Goal: Task Accomplishment & Management: Use online tool/utility

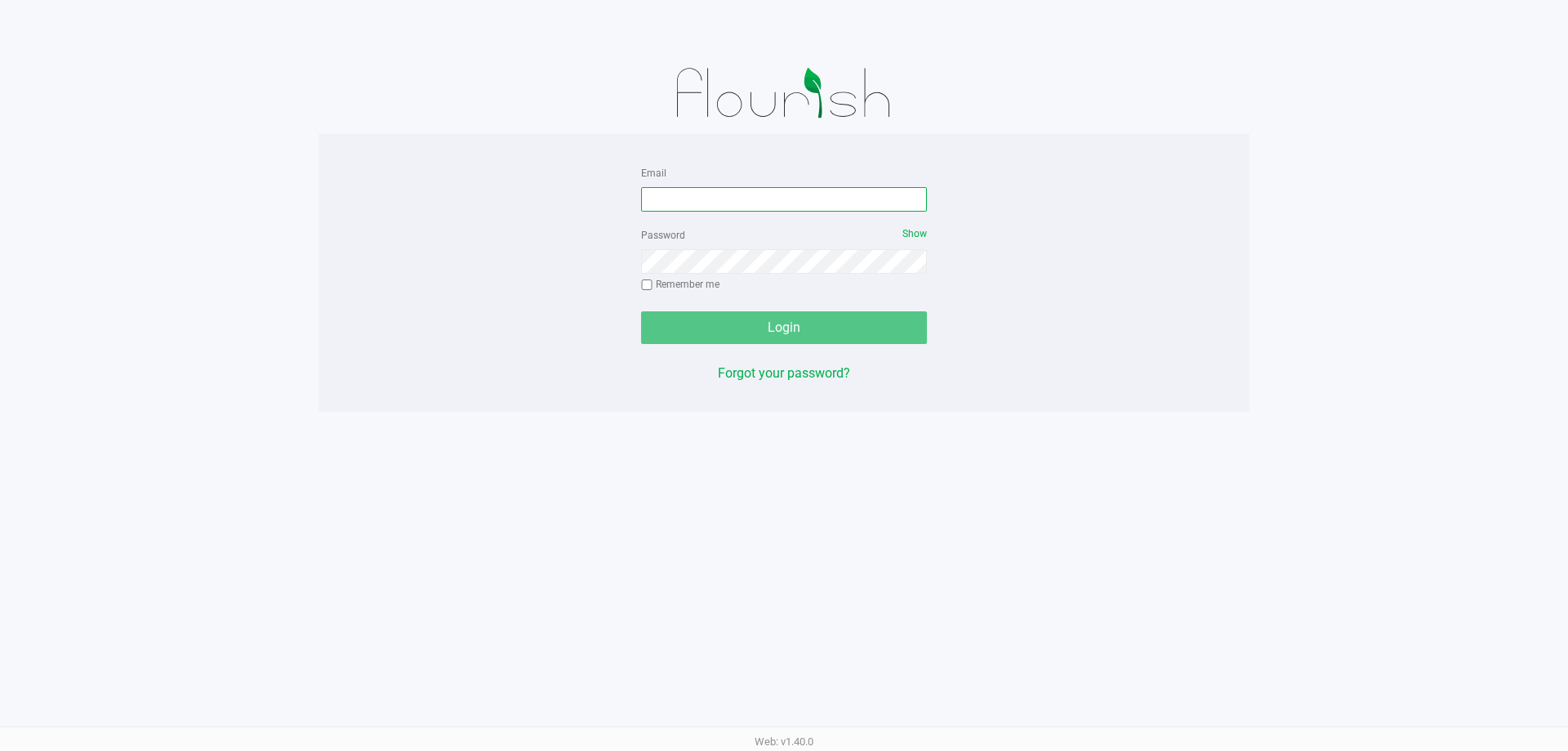
click at [685, 202] on input "Email" at bounding box center [784, 198] width 285 height 24
type input "twilkerson@Liveparallel.com"
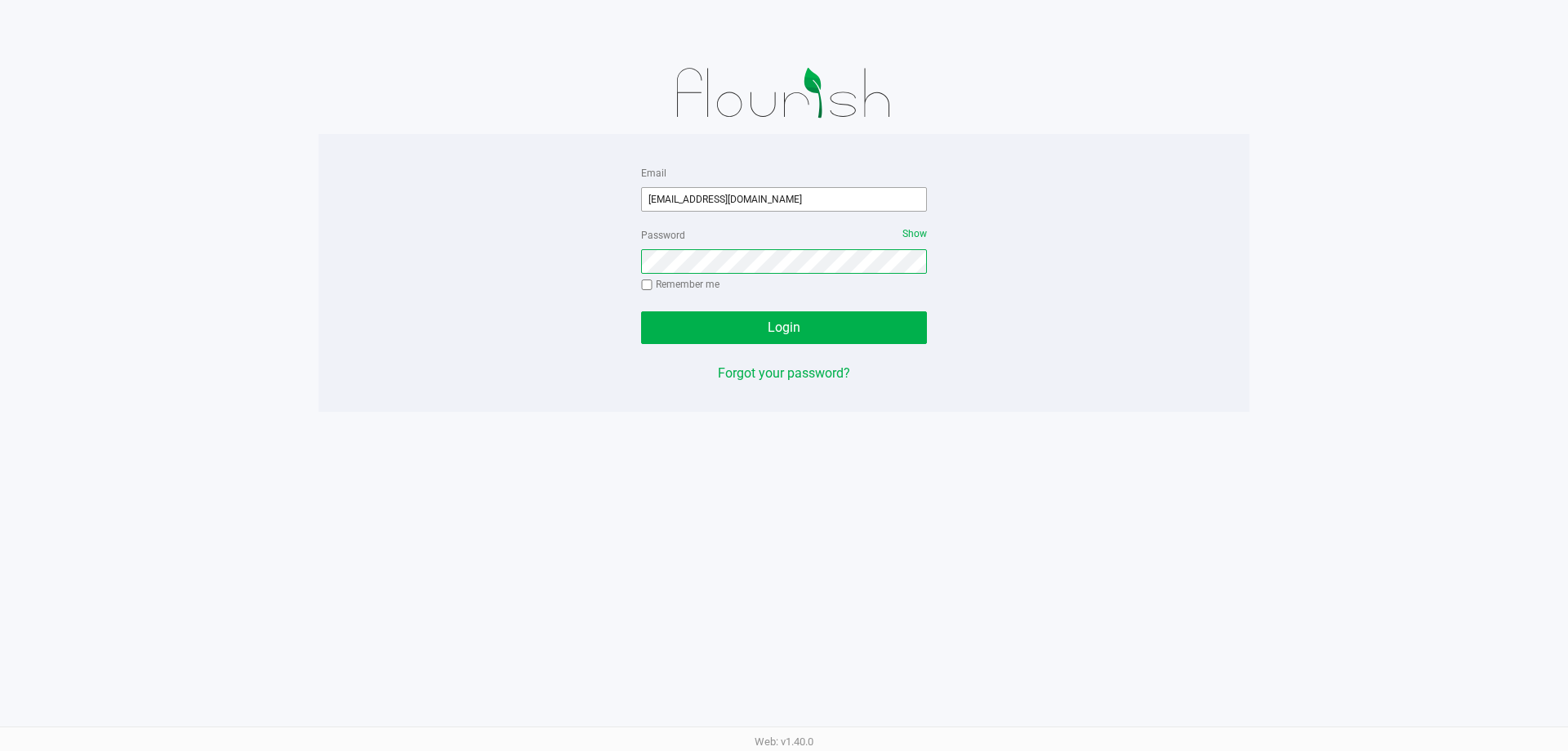
click at [641, 312] on button "Login" at bounding box center [784, 328] width 285 height 33
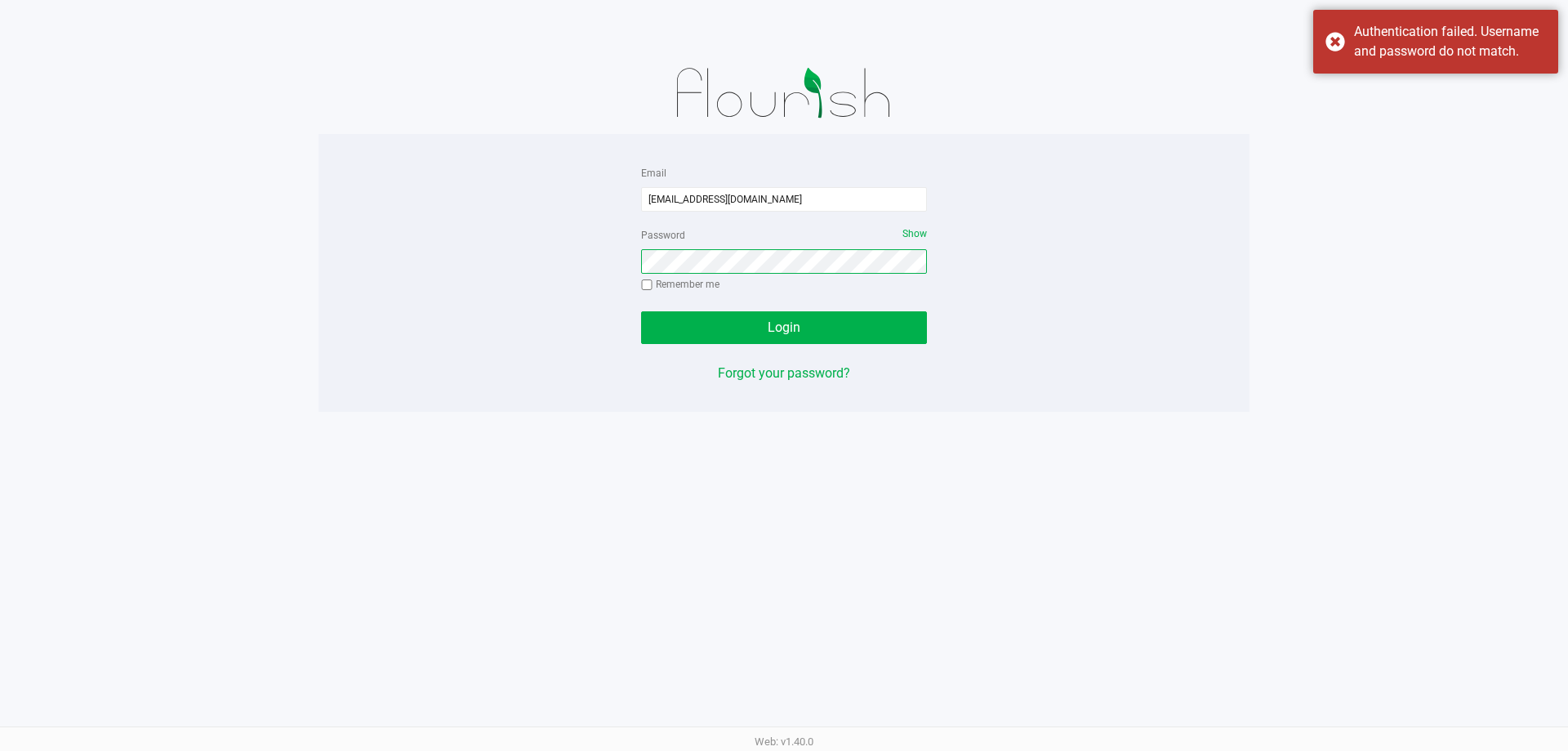
click at [641, 312] on button "Login" at bounding box center [784, 328] width 285 height 33
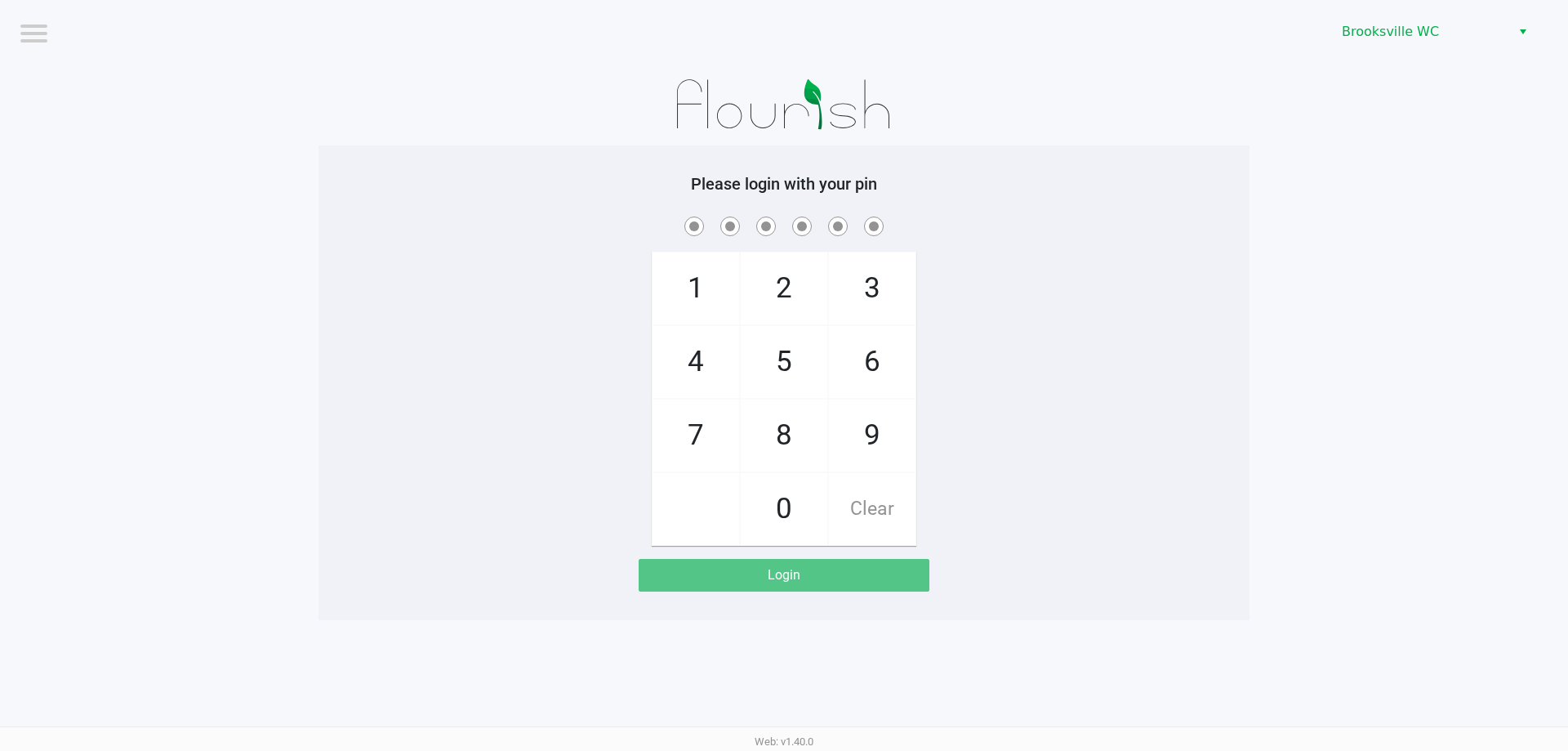
click at [1244, 305] on div "1 4 7 2 5 8 0 3 6 9 Clear" at bounding box center [784, 379] width 931 height 333
checkbox input "true"
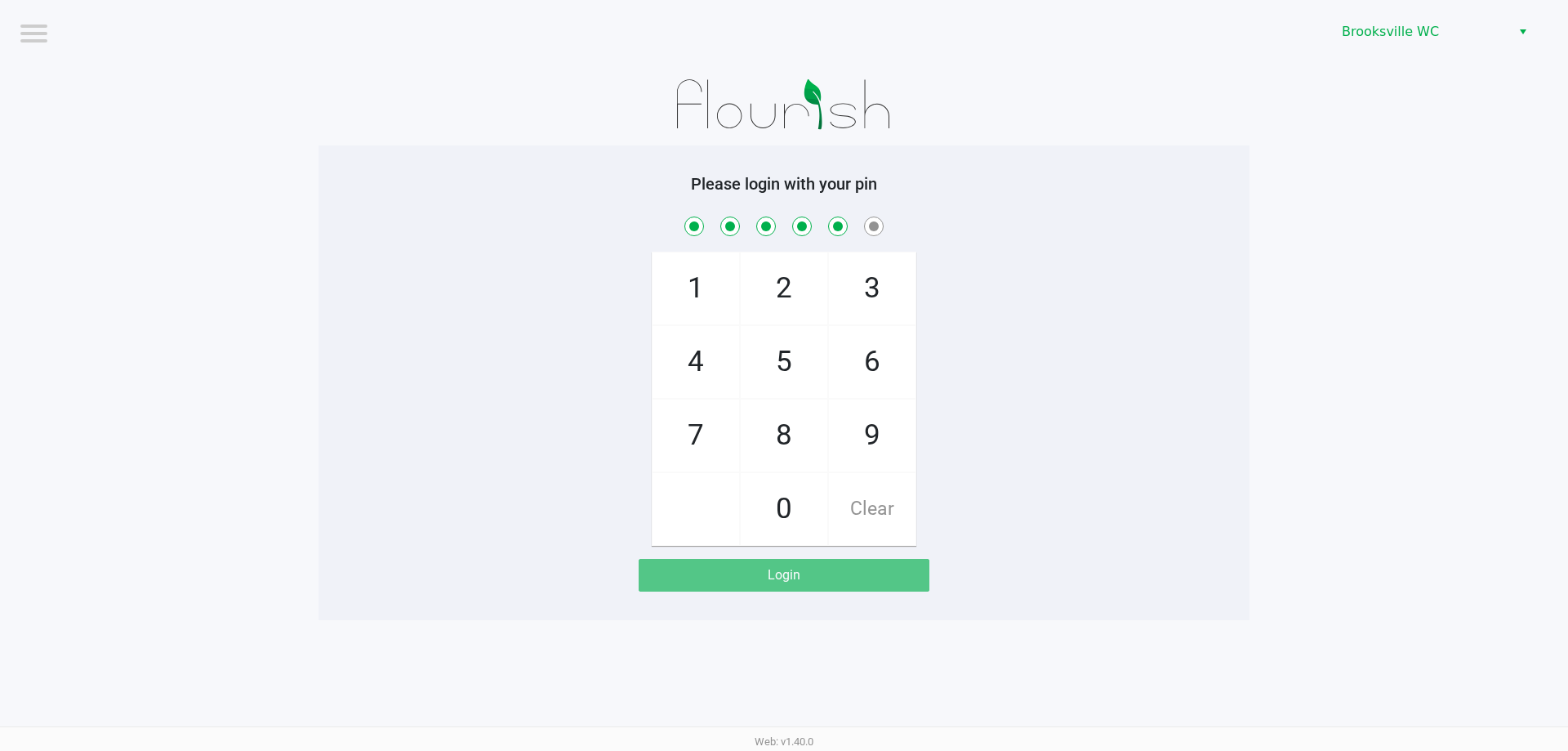
checkbox input "true"
checkbox input "false"
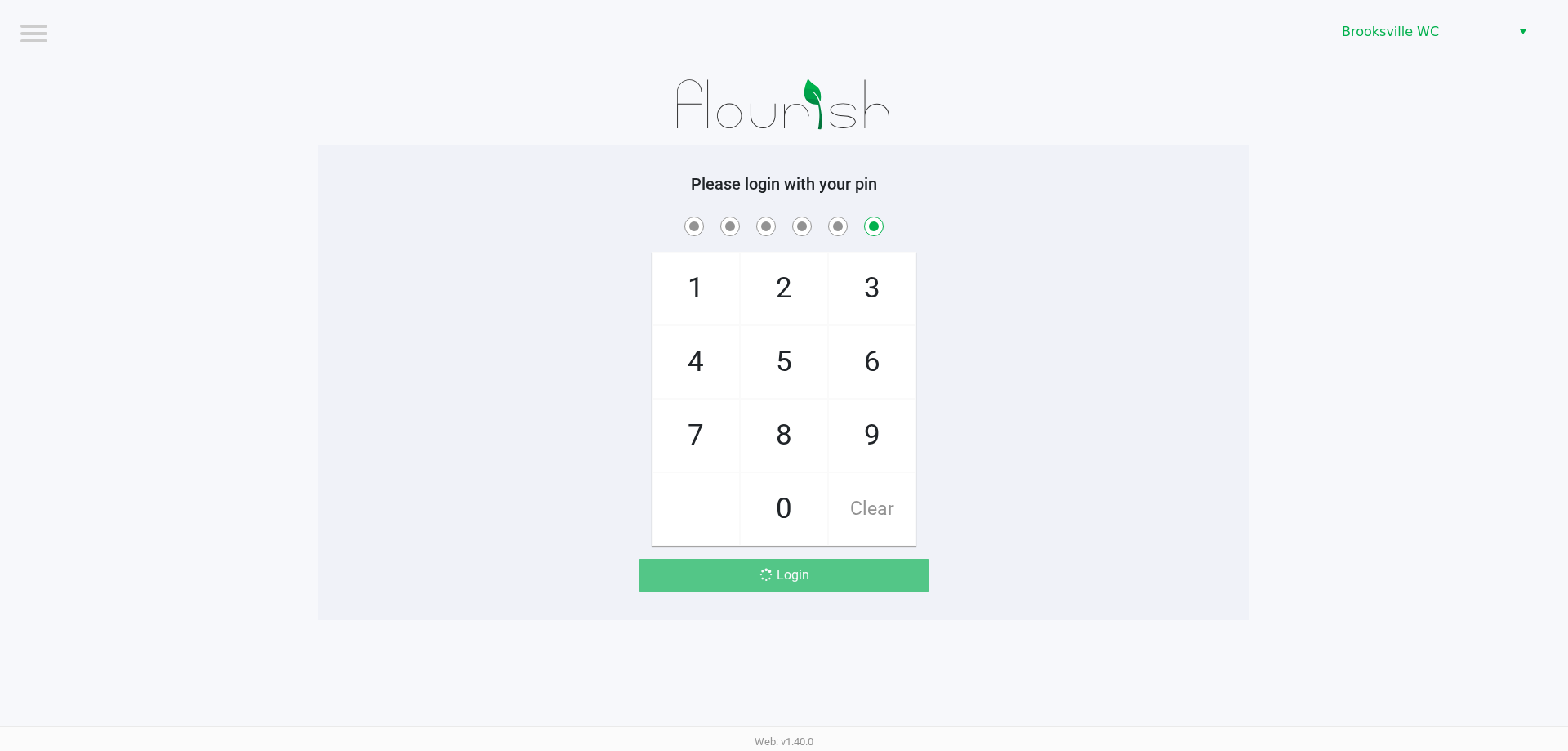
checkbox input "false"
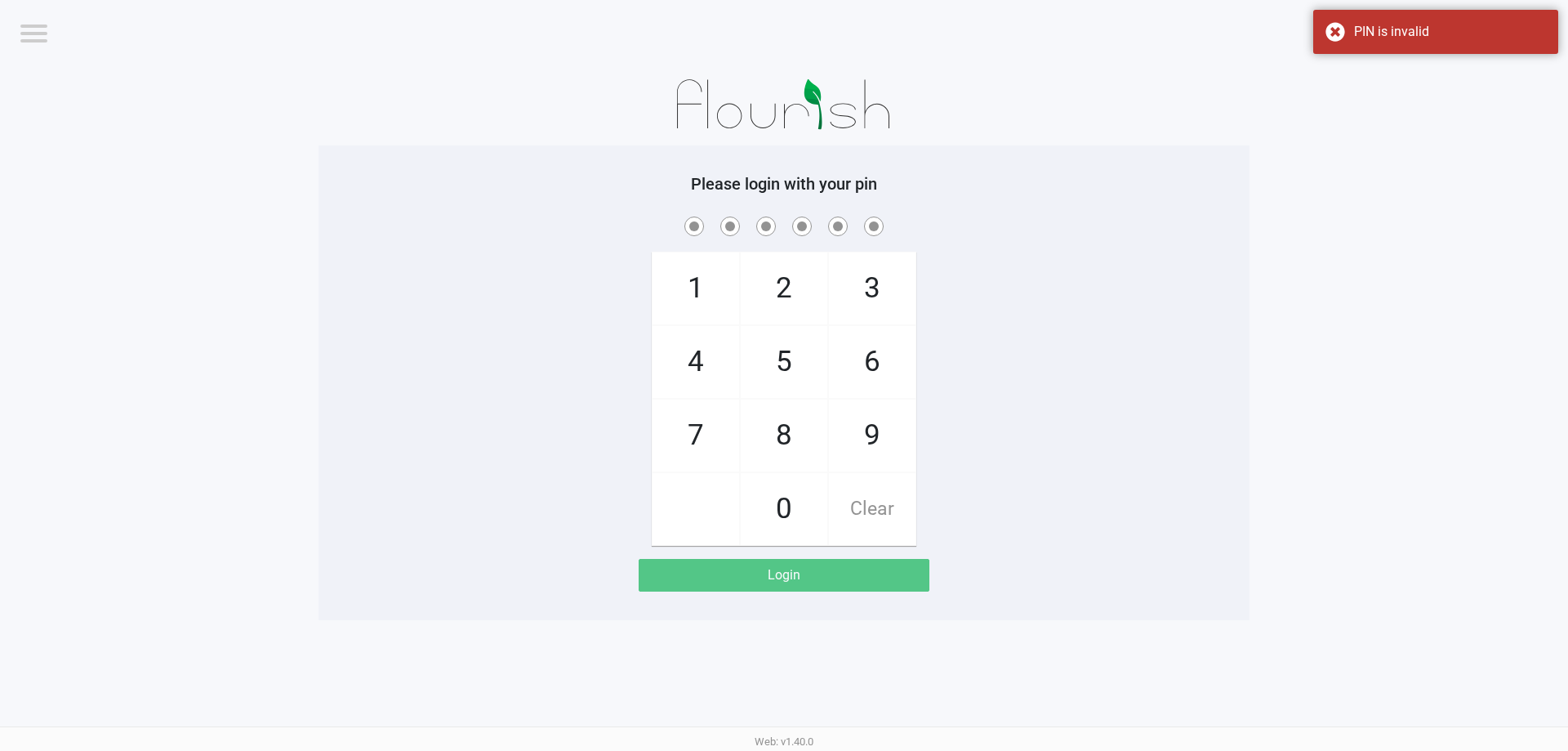
click at [1105, 264] on div "1 4 7 2 5 8 0 3 6 9 Clear" at bounding box center [784, 379] width 931 height 333
click at [1106, 263] on div "1 4 7 2 5 8 0 3 6 9 Clear" at bounding box center [784, 379] width 931 height 333
checkbox input "true"
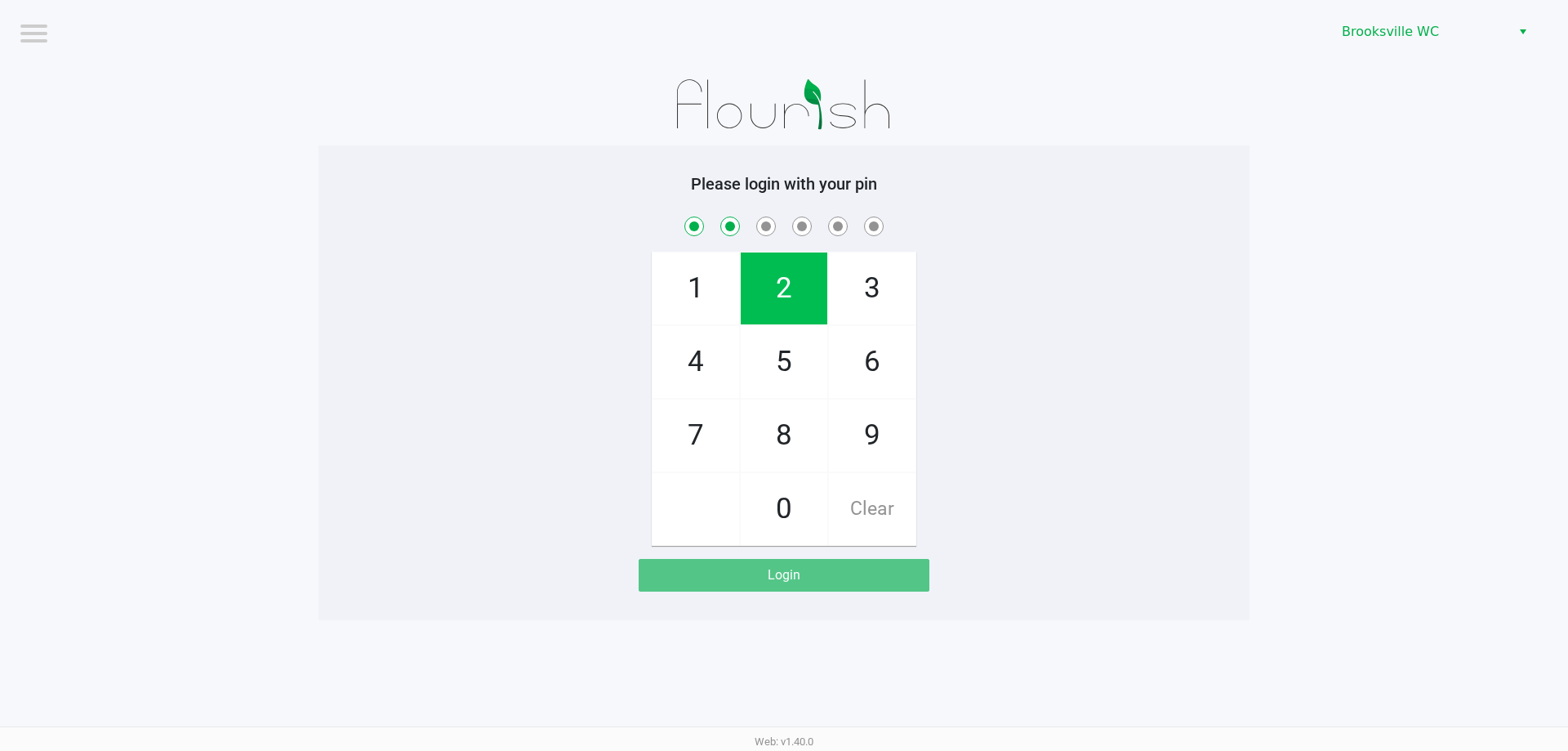
checkbox input "true"
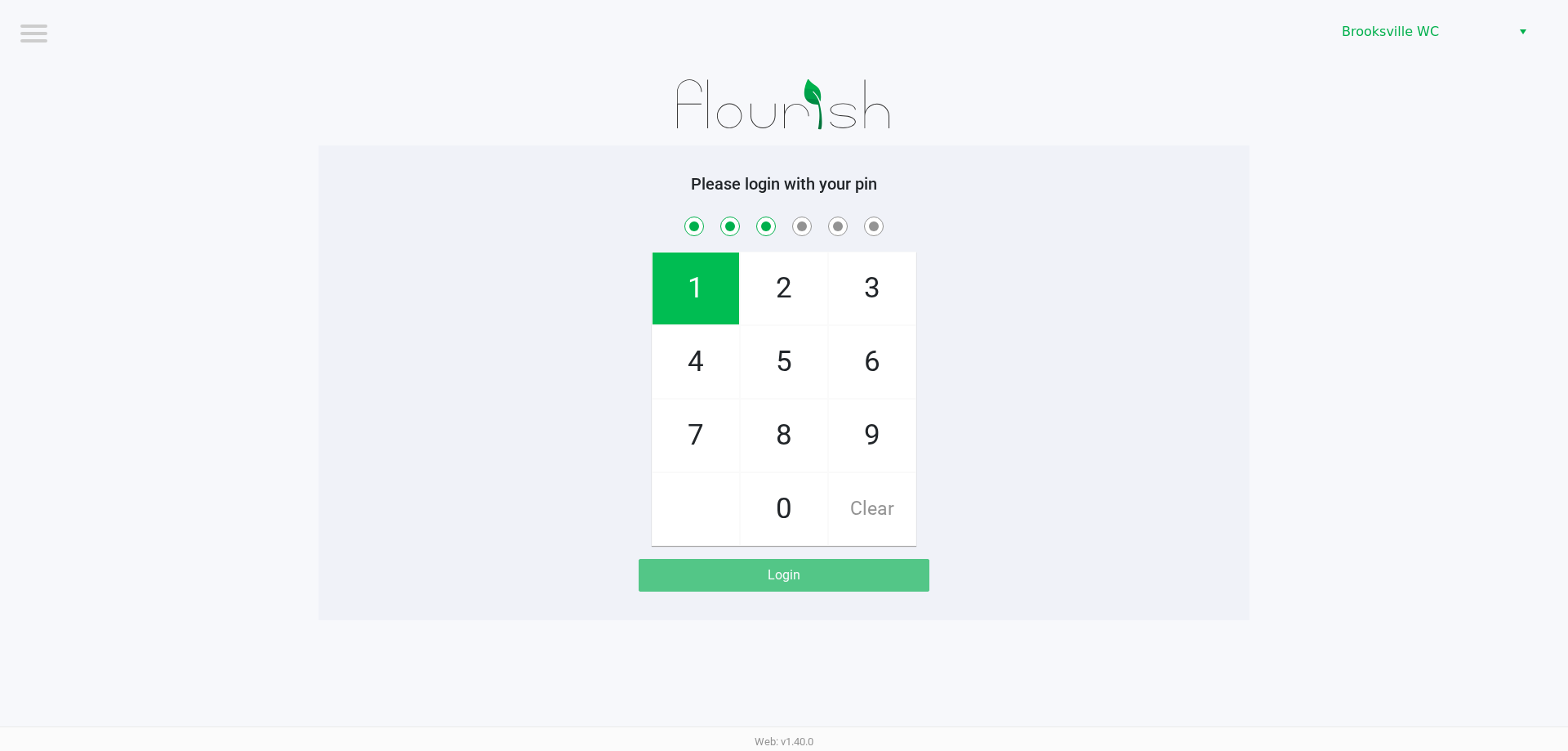
checkbox input "true"
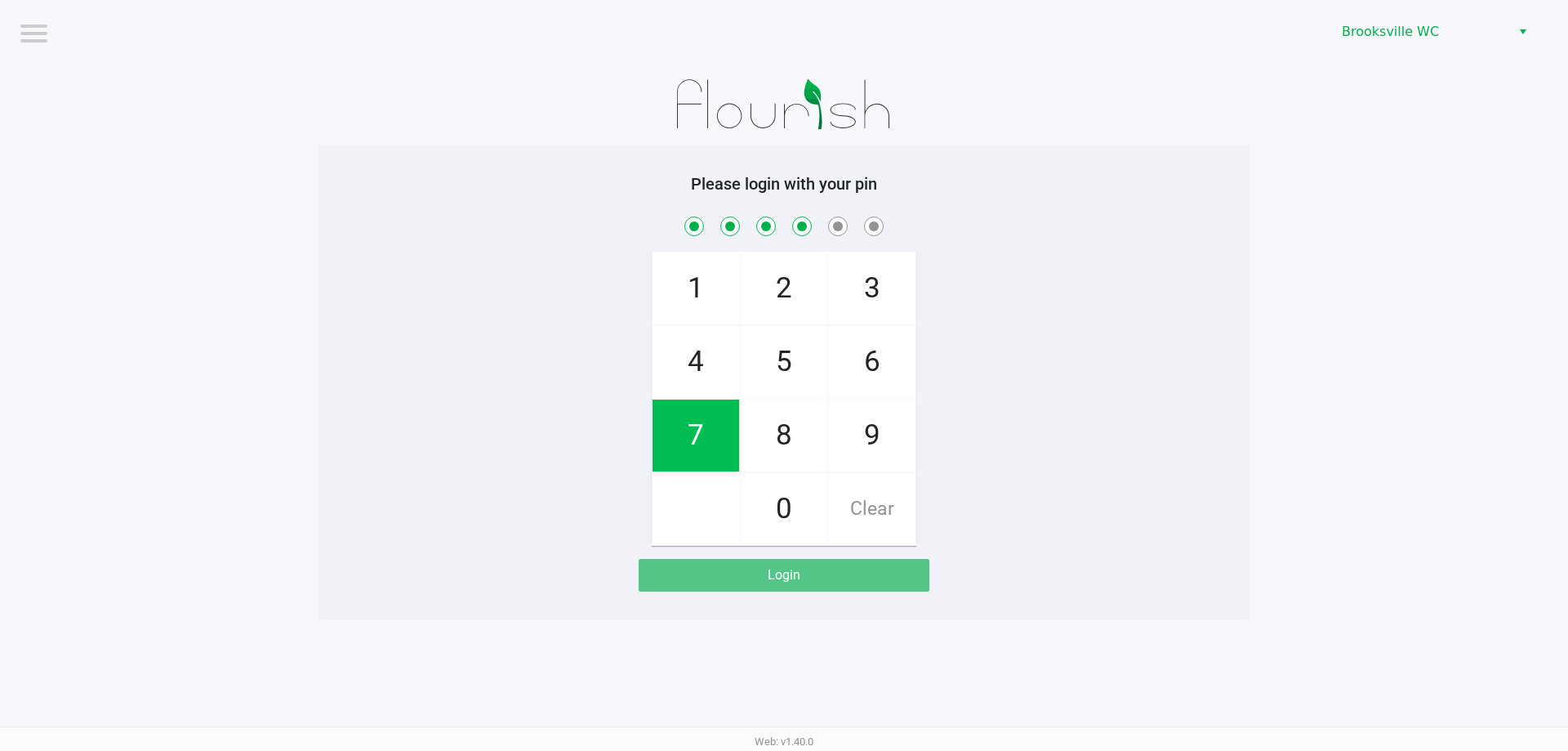
checkbox input "true"
checkbox input "false"
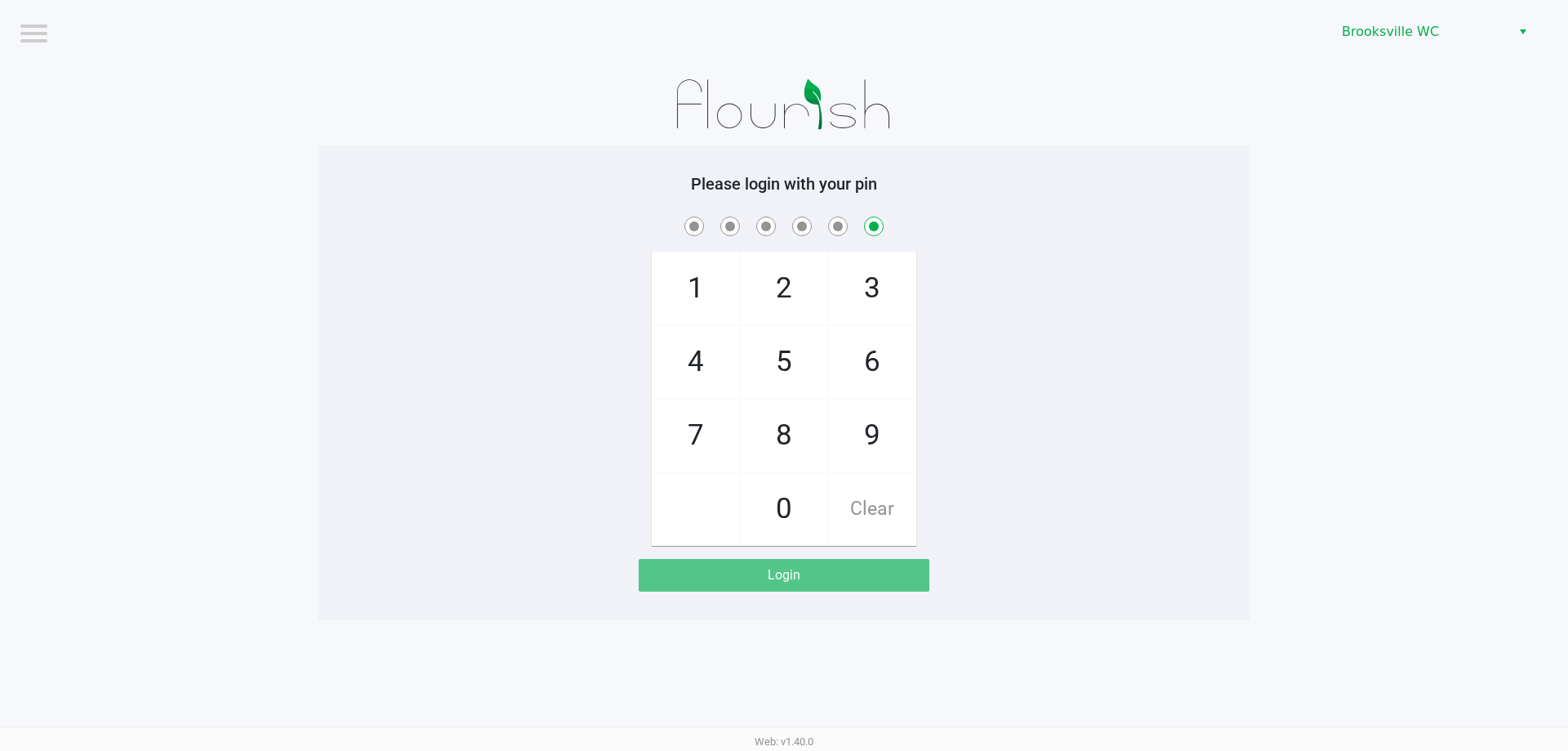
checkbox input "false"
click at [1380, 118] on app-pos-login-wrapper "Logout Brooksville WC Please login with your pin 1 4 7 2 5 8 0 3 6 9 Clear Login" at bounding box center [784, 310] width 1568 height 620
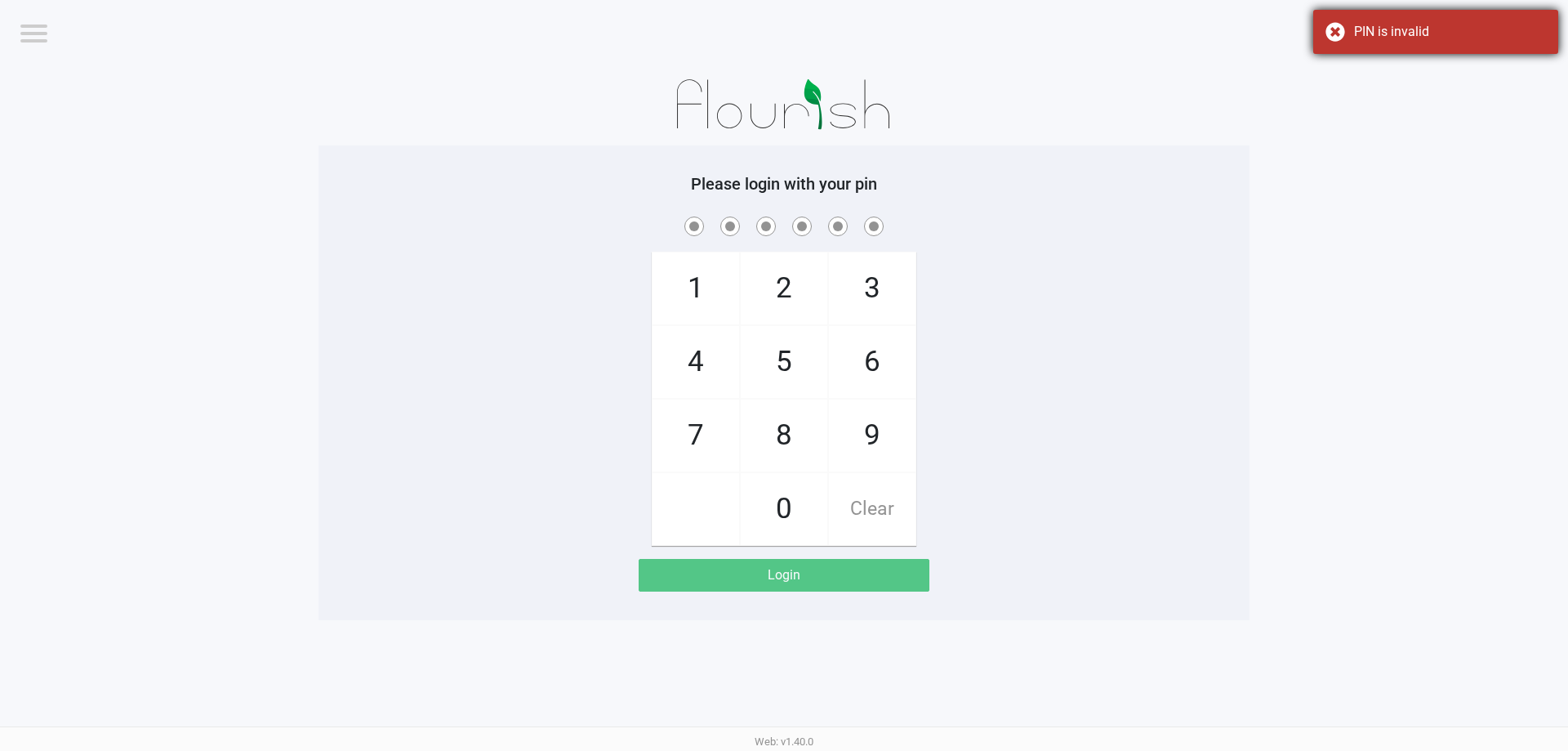
click at [1549, 21] on div "PIN is invalid" at bounding box center [1435, 32] width 245 height 45
click at [1533, 24] on button "Select" at bounding box center [1523, 32] width 23 height 29
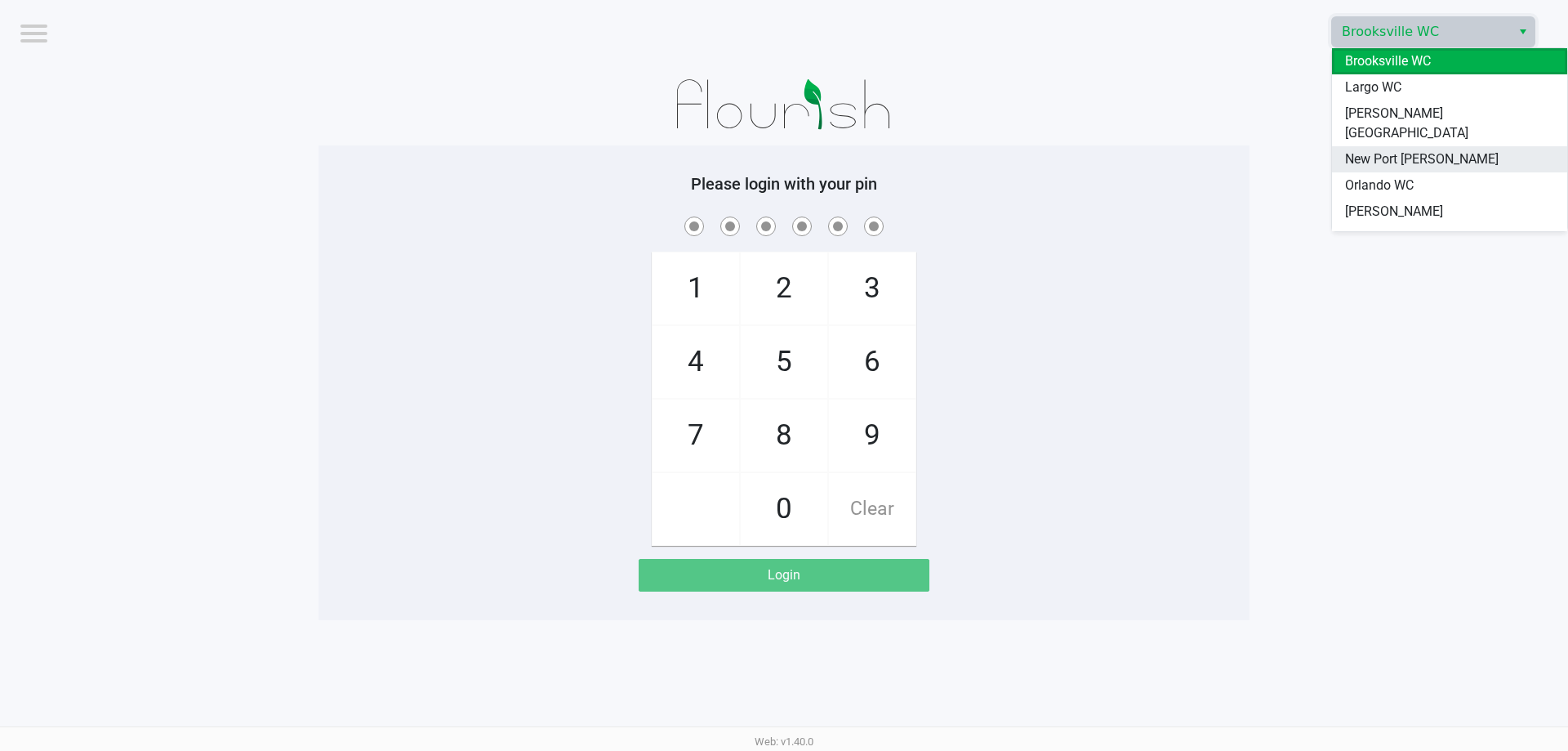
click at [1395, 149] on span "New Port [PERSON_NAME]" at bounding box center [1421, 159] width 154 height 19
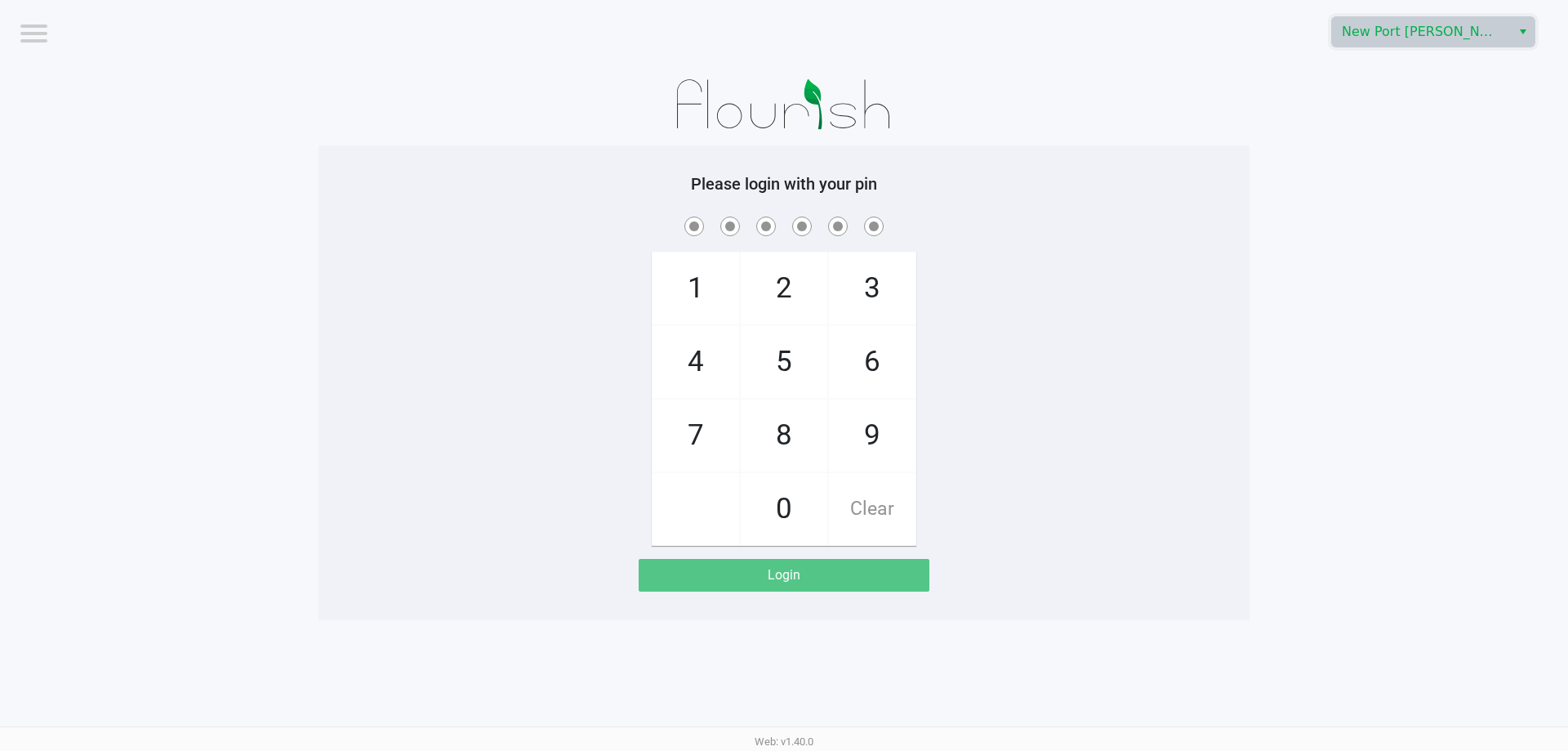
click at [1001, 254] on div "1 4 7 2 5 8 0 3 6 9 Clear" at bounding box center [784, 379] width 931 height 333
checkbox input "true"
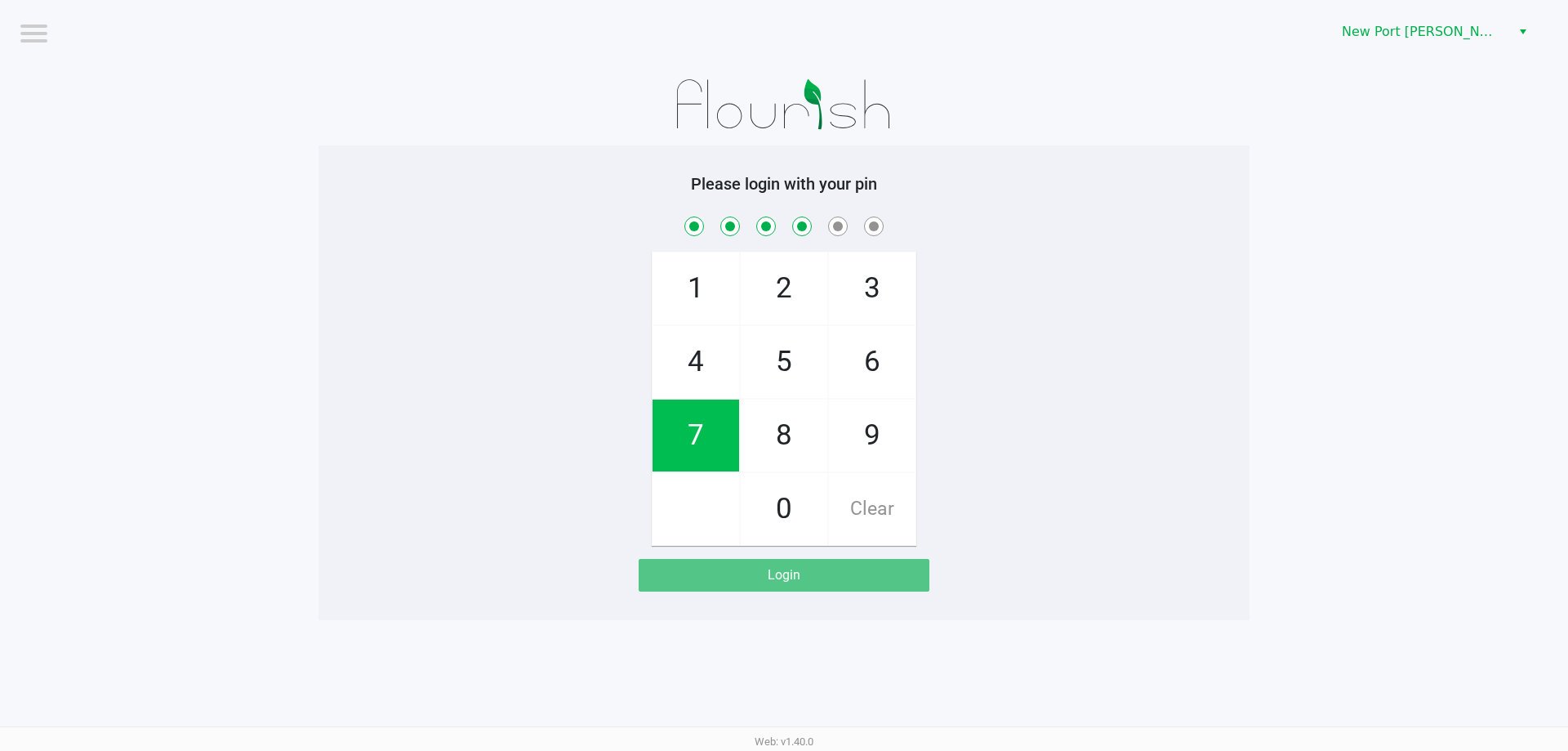
checkbox input "true"
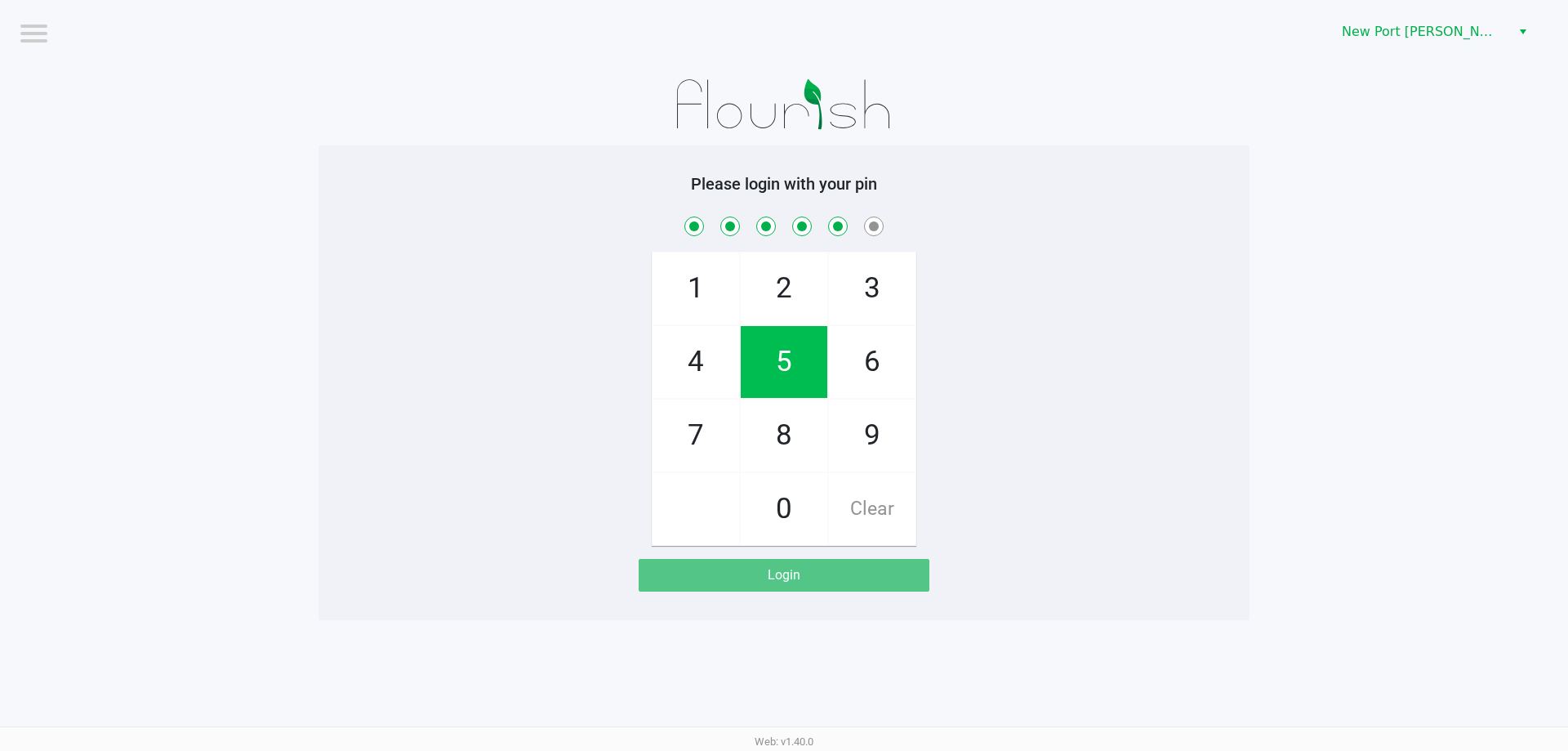
checkbox input "true"
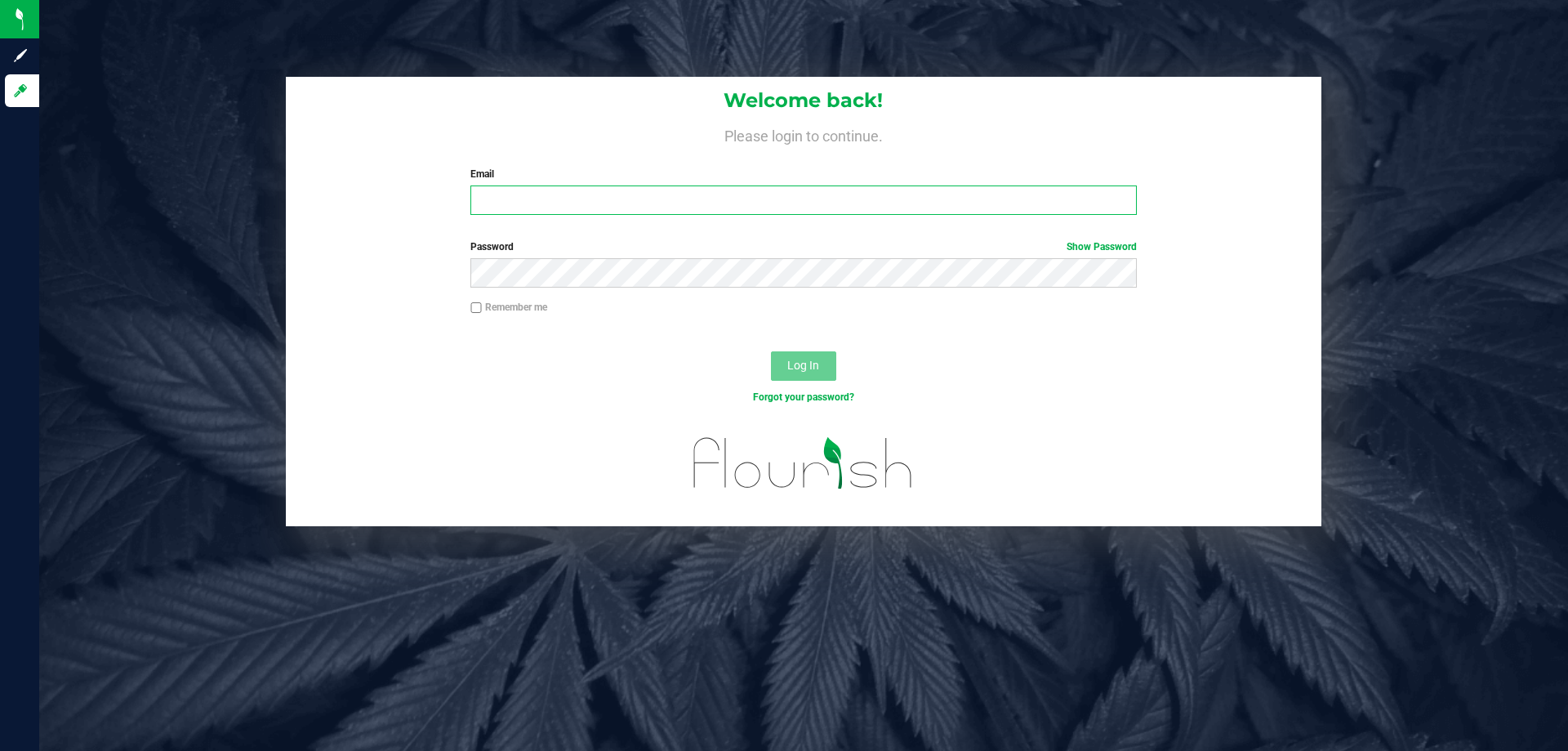
click at [636, 195] on input "Email" at bounding box center [803, 200] width 666 height 29
type input "[EMAIL_ADDRESS][DOMAIN_NAME]"
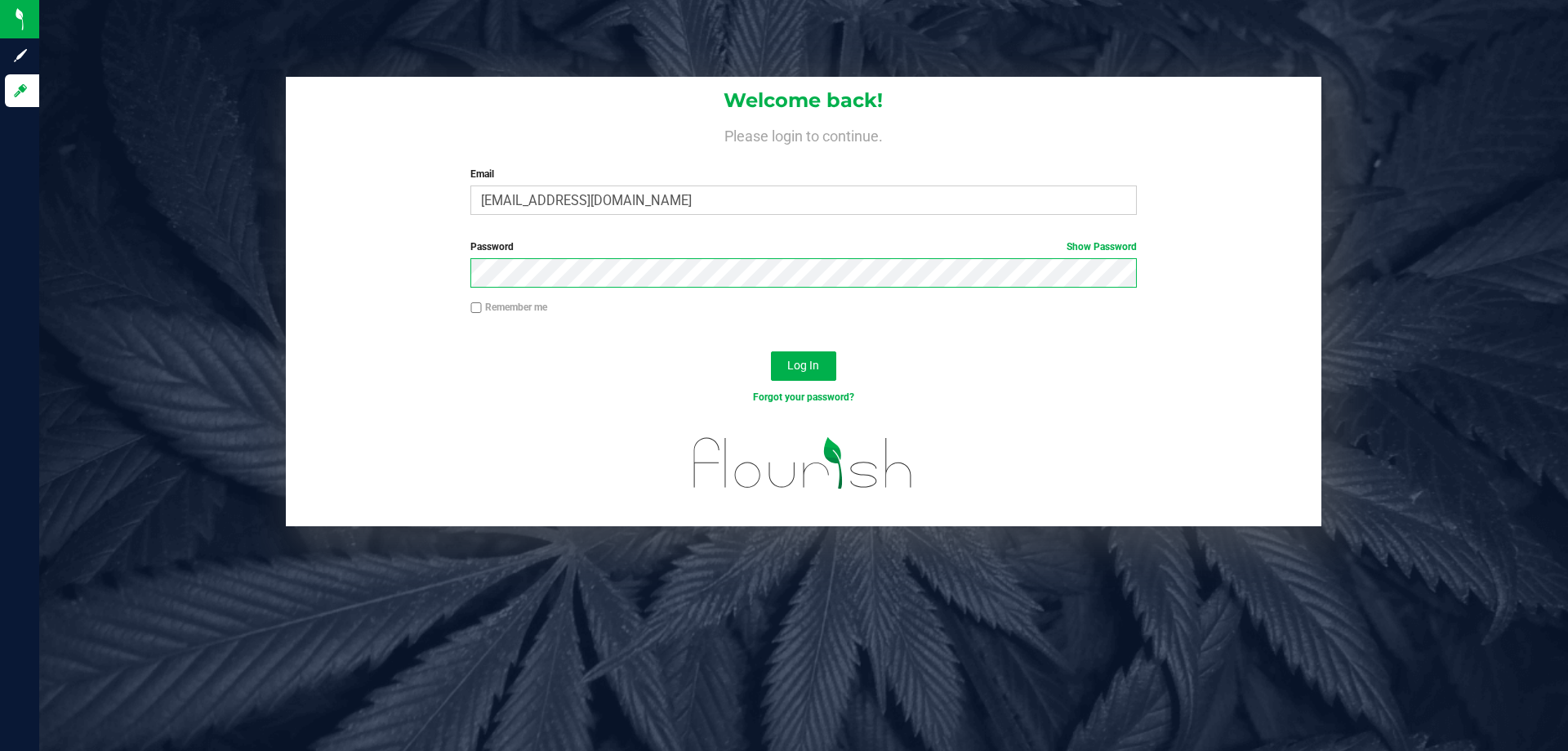
click at [771, 351] on button "Log In" at bounding box center [804, 366] width 66 height 29
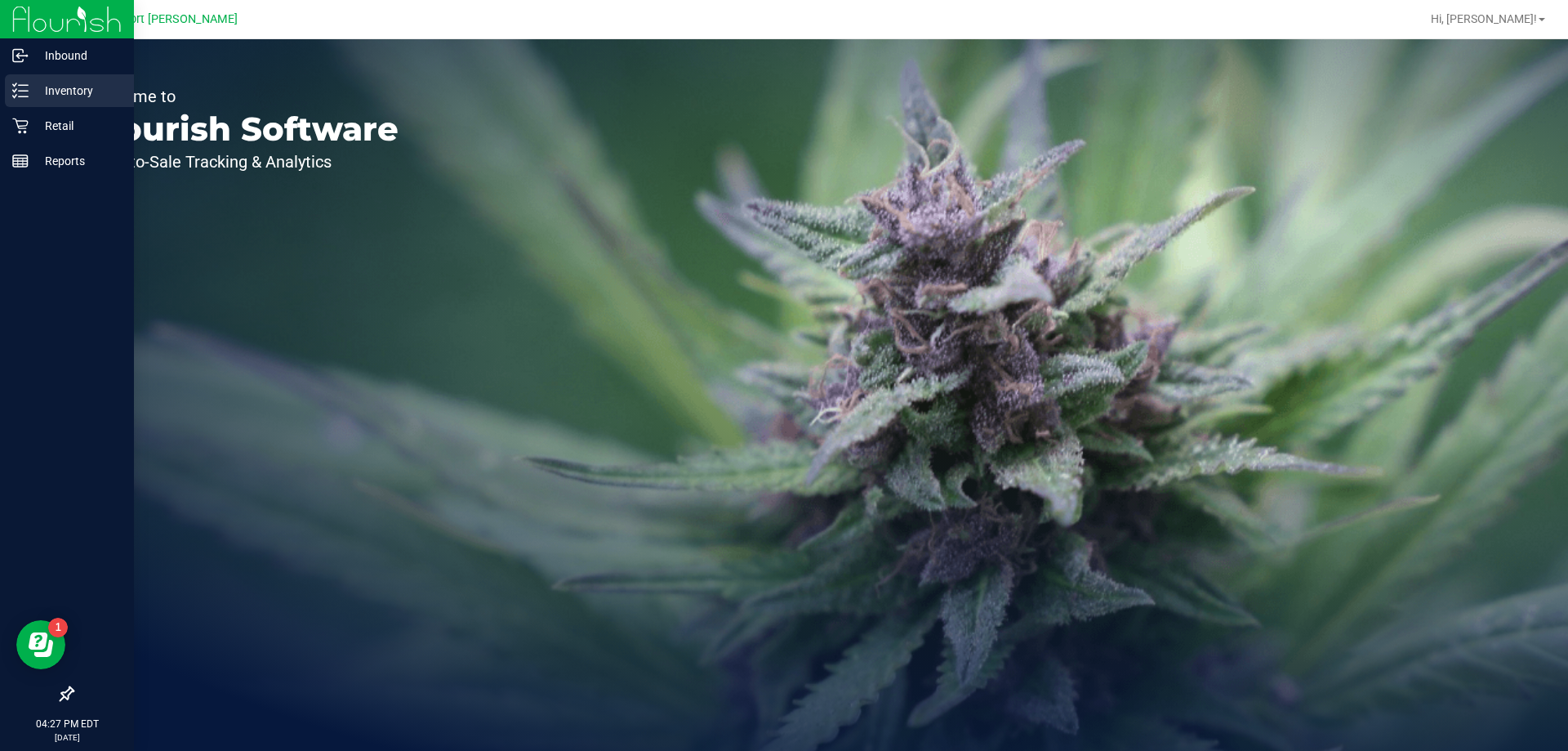
click at [81, 81] on p "Inventory" at bounding box center [77, 91] width 98 height 19
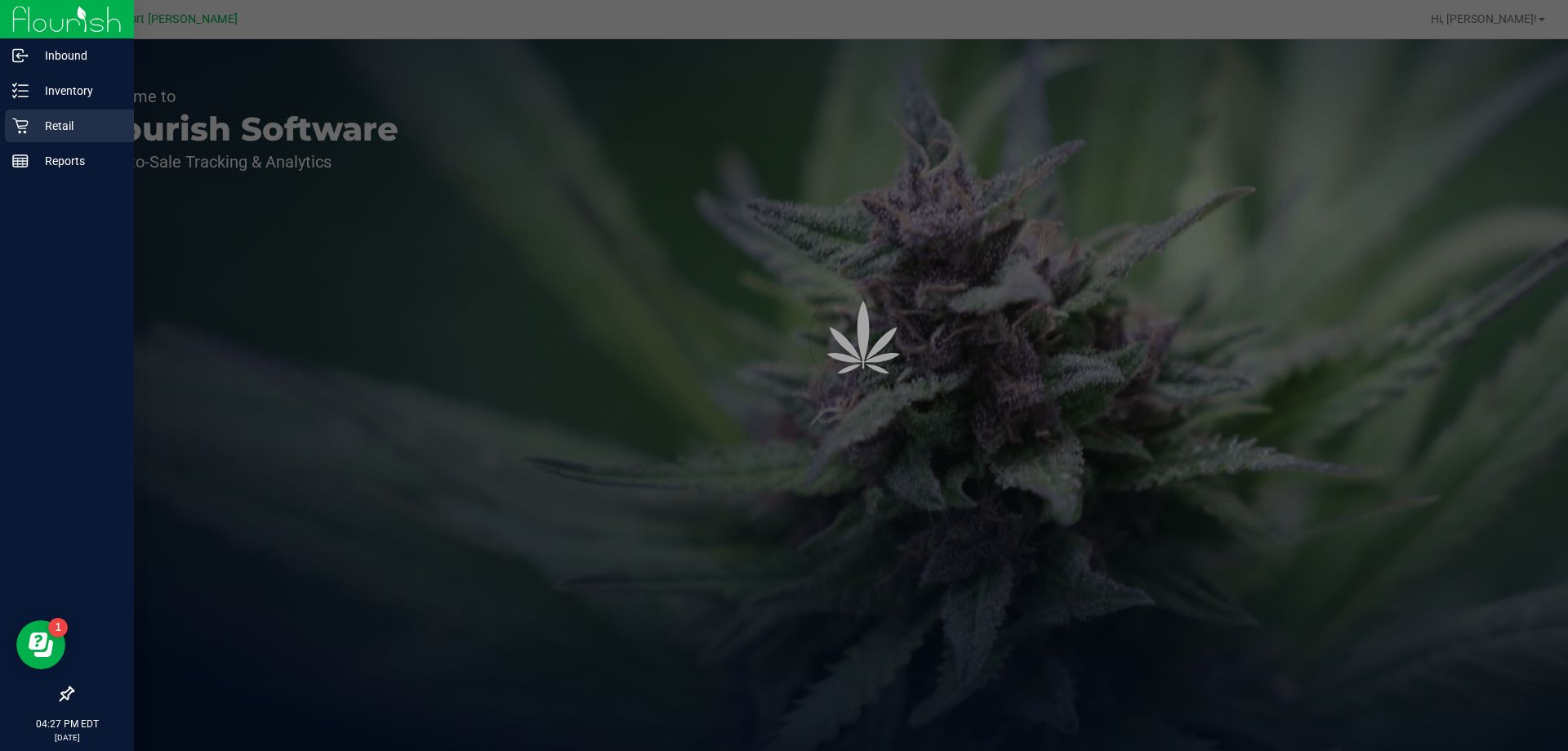
click at [81, 116] on p "Retail" at bounding box center [77, 126] width 98 height 19
